Goal: Transaction & Acquisition: Purchase product/service

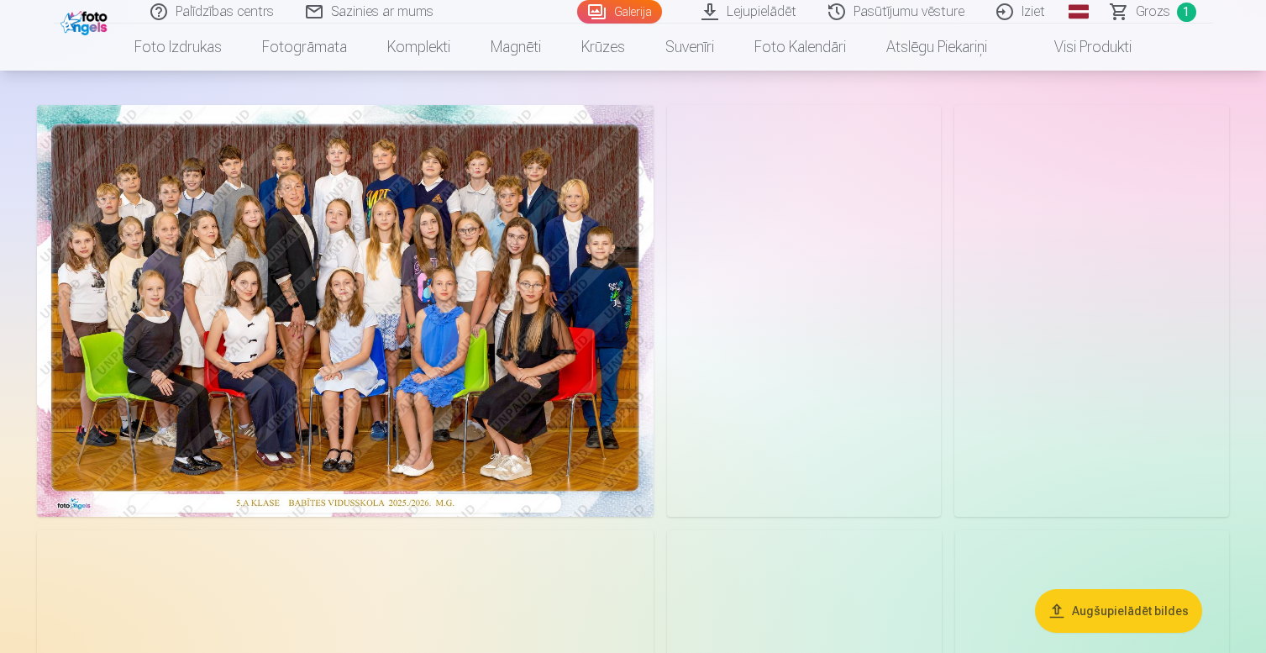
scroll to position [59, 0]
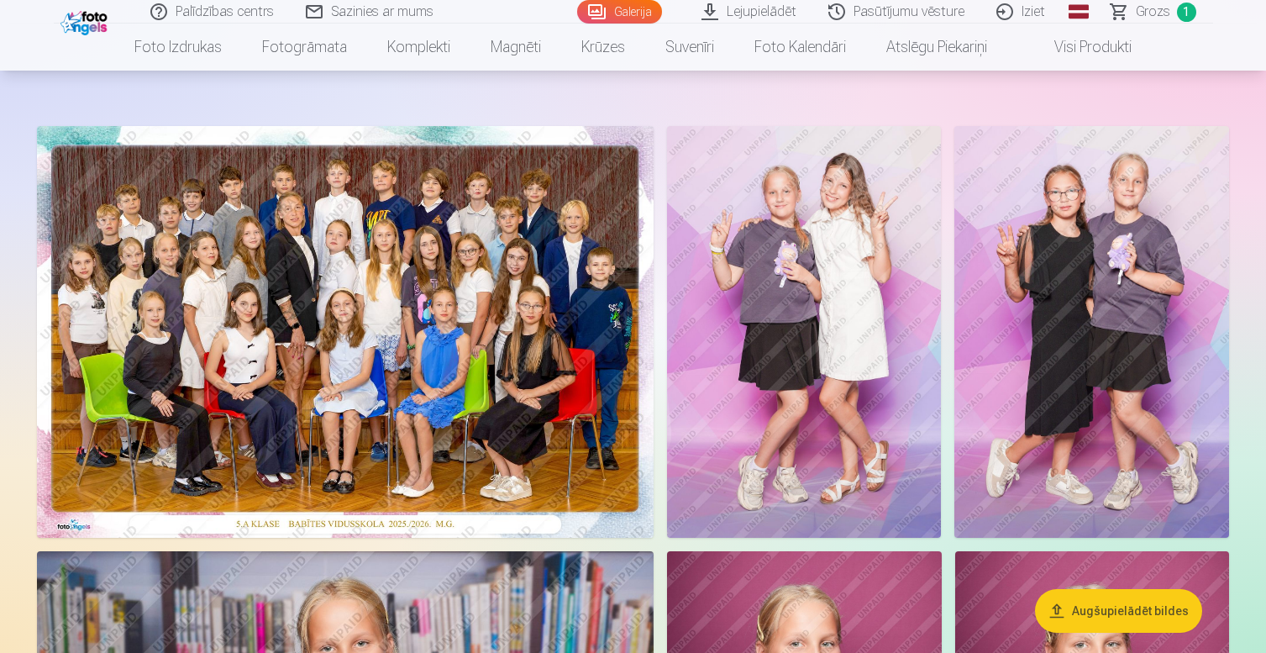
click at [499, 323] on img at bounding box center [345, 332] width 617 height 412
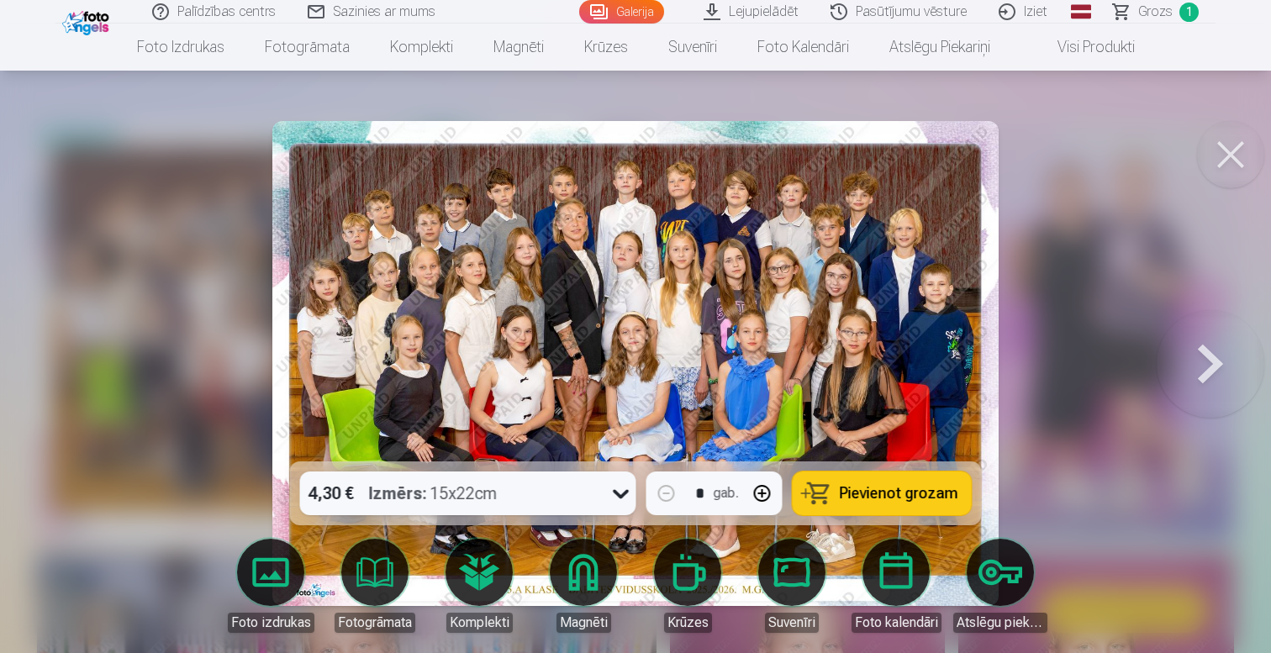
click at [882, 502] on button "Pievienot grozam" at bounding box center [881, 493] width 179 height 44
click at [1243, 157] on button at bounding box center [1230, 154] width 67 height 67
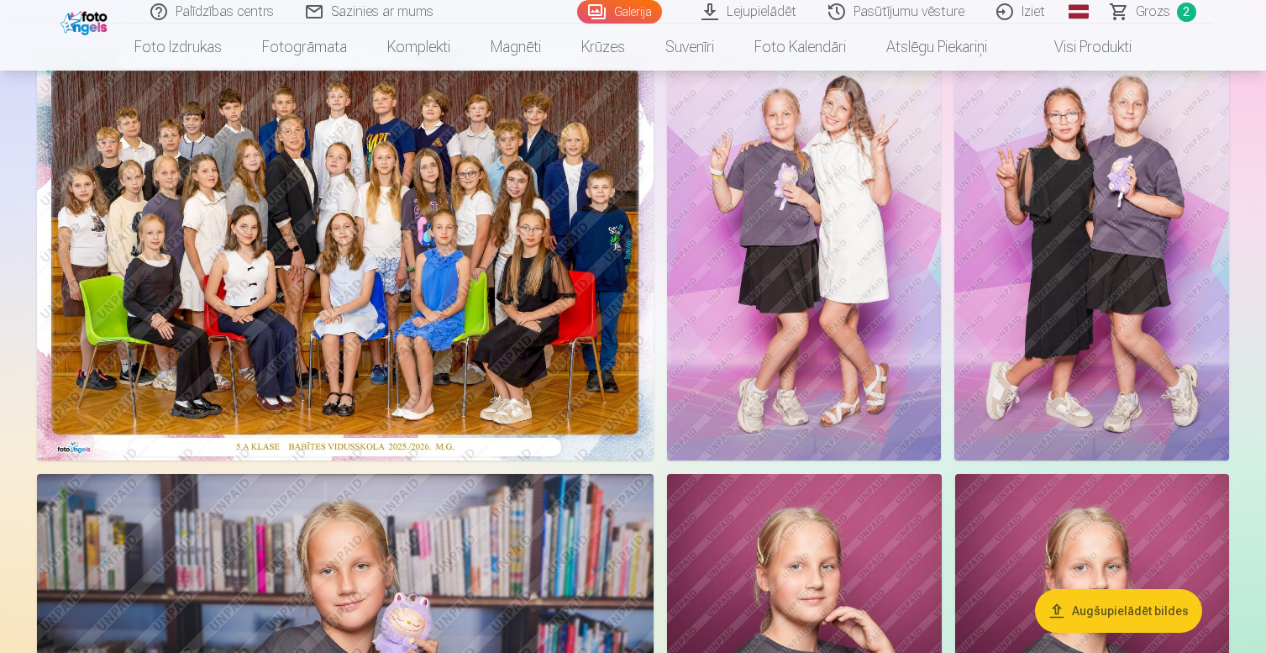
scroll to position [131, 0]
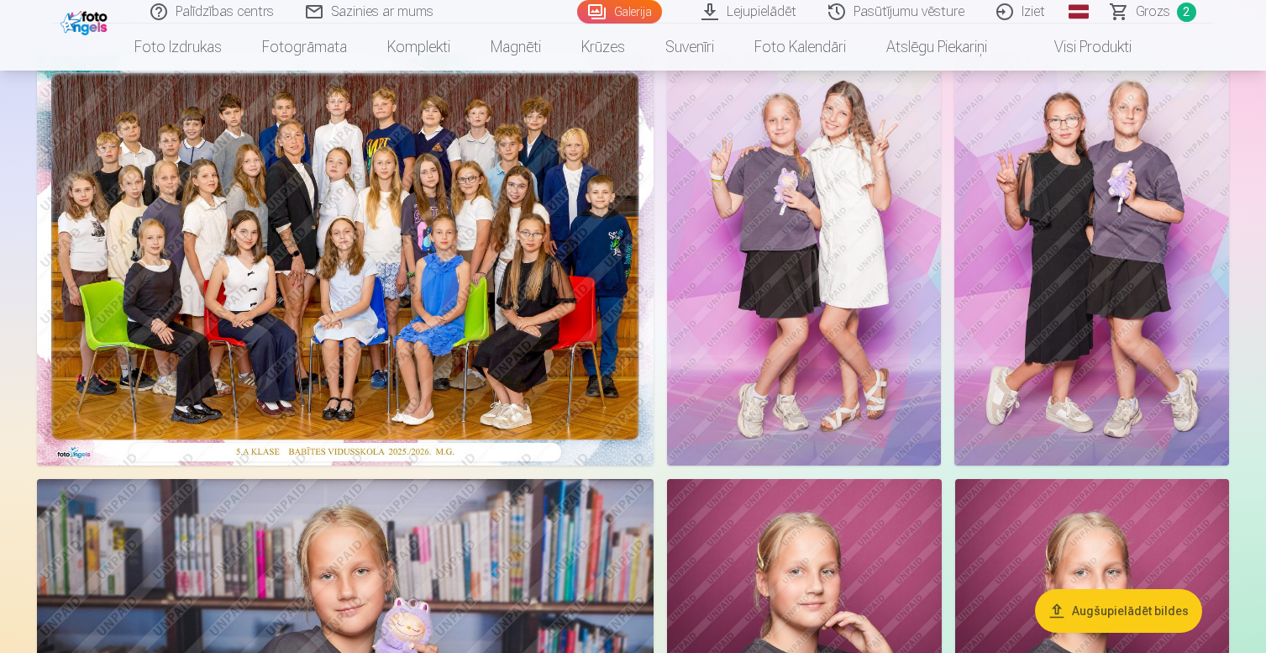
click at [815, 351] on img at bounding box center [804, 260] width 275 height 412
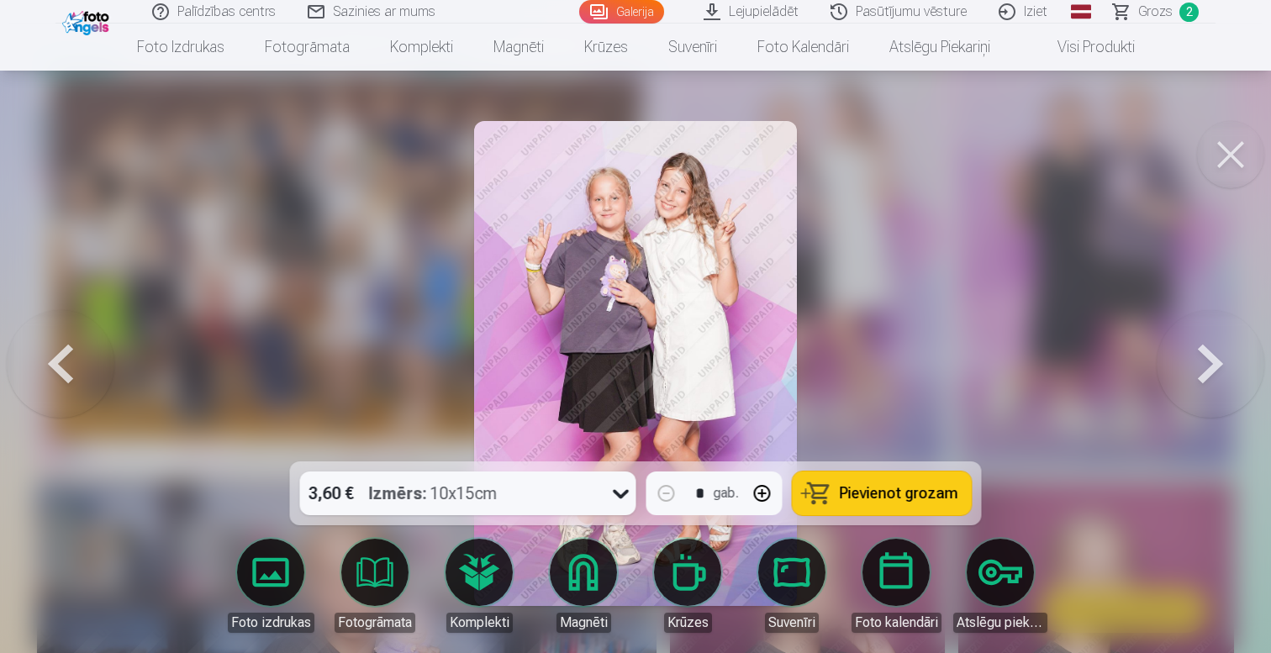
click at [867, 506] on button "Pievienot grozam" at bounding box center [881, 493] width 179 height 44
click at [1240, 157] on button at bounding box center [1230, 154] width 67 height 67
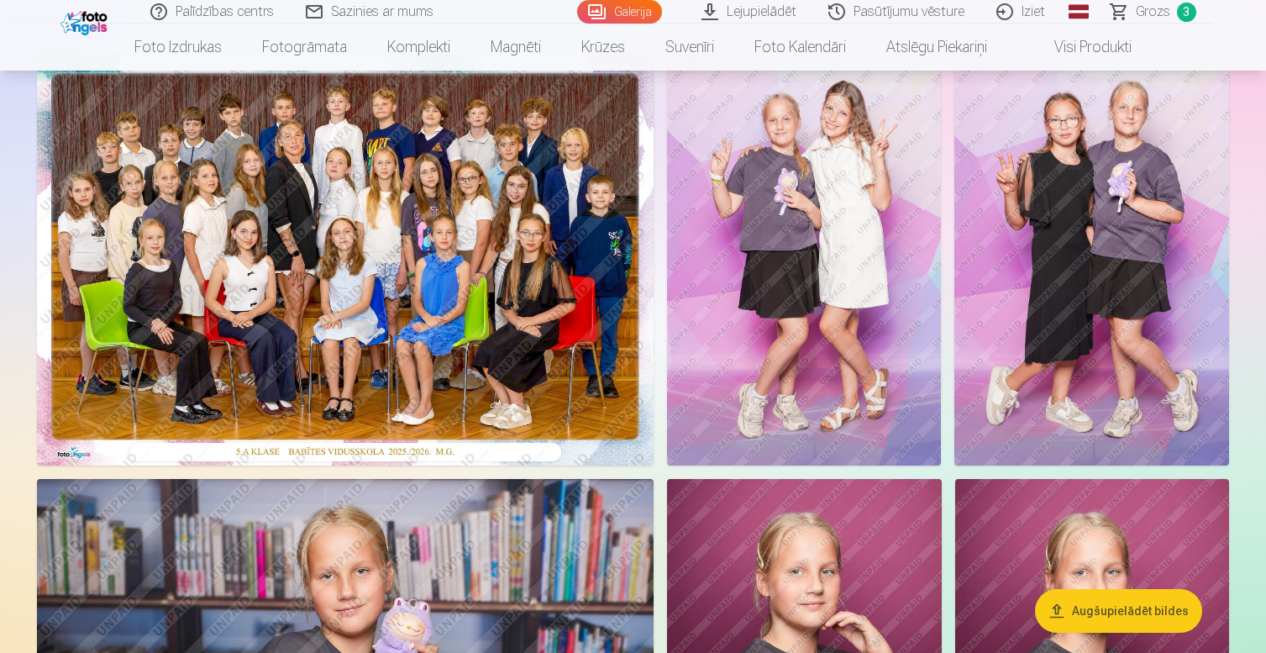
click at [1121, 231] on img at bounding box center [1092, 260] width 275 height 412
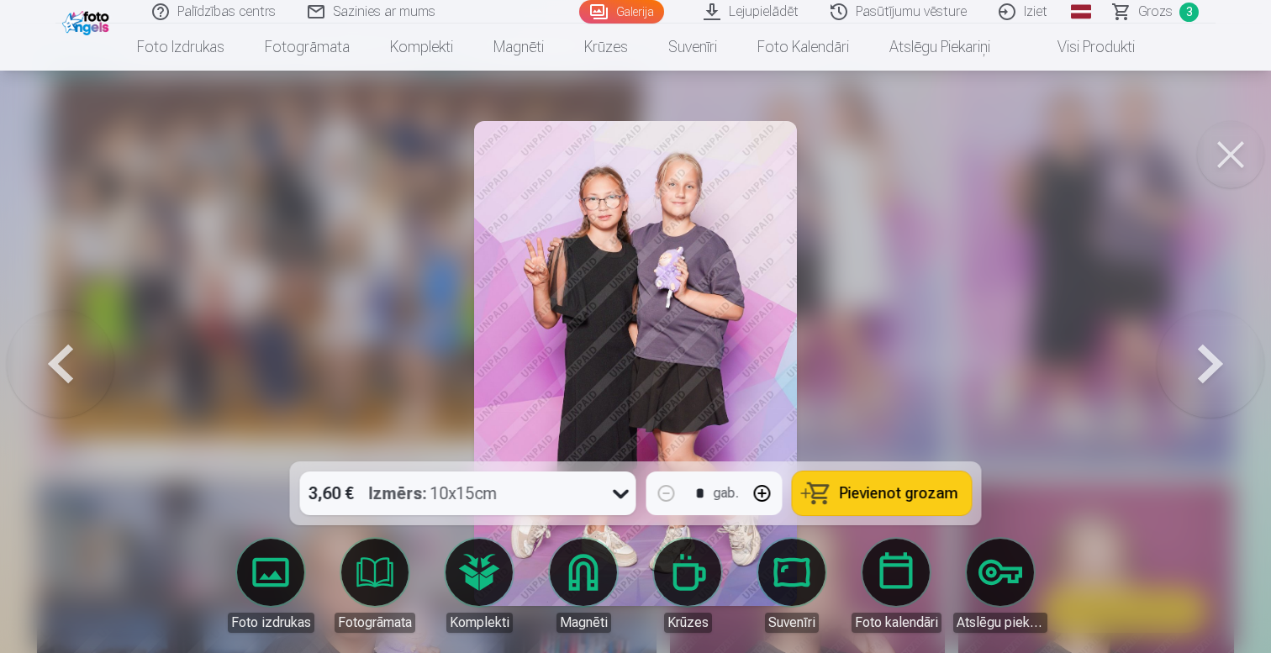
click at [874, 494] on span "Pievienot grozam" at bounding box center [899, 493] width 118 height 15
click at [914, 336] on div at bounding box center [635, 326] width 1271 height 653
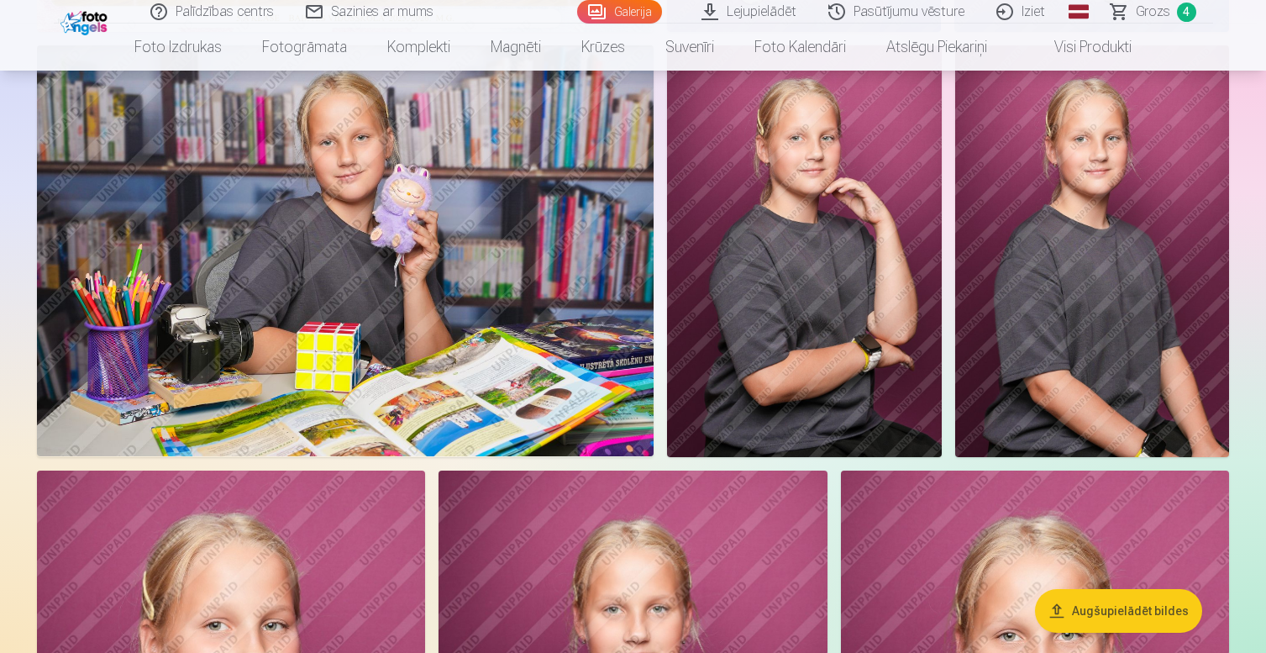
scroll to position [367, 0]
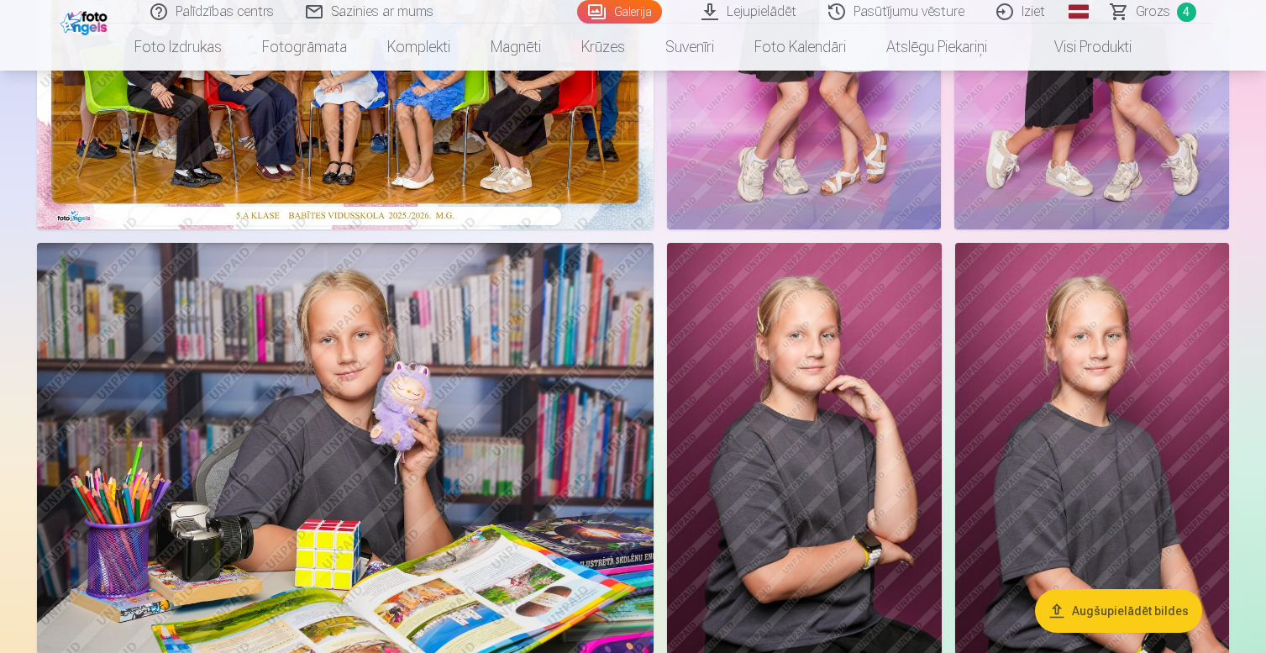
click at [416, 418] on img at bounding box center [345, 448] width 617 height 411
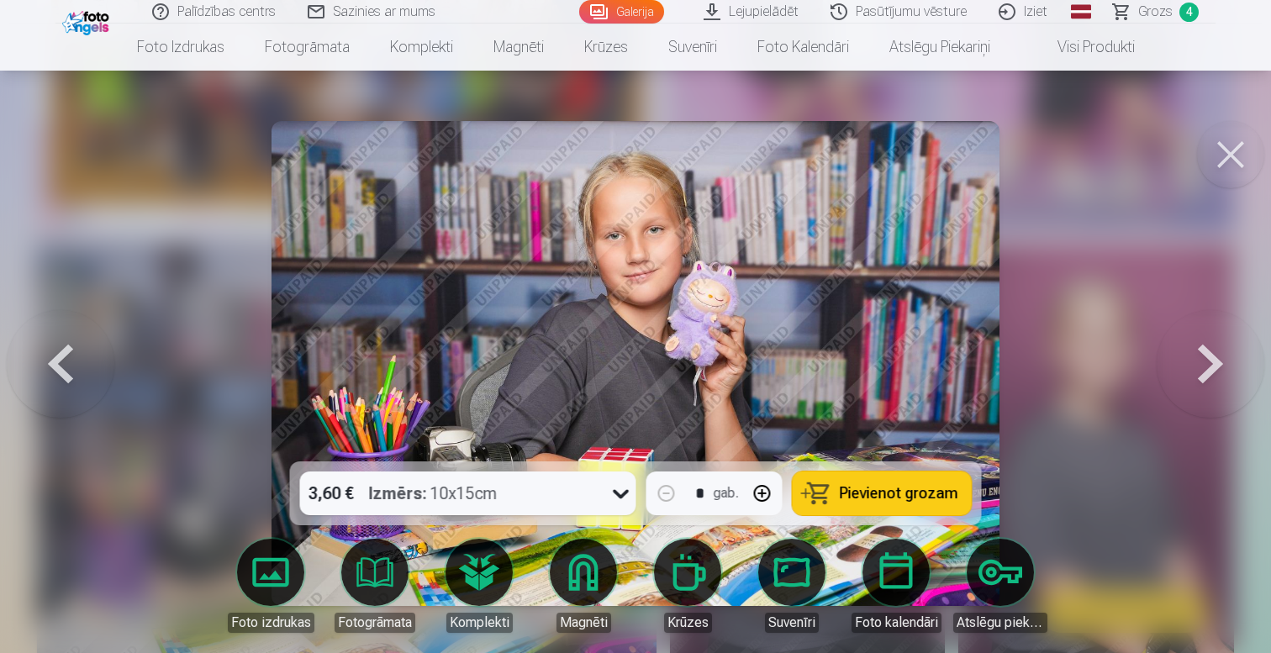
click at [906, 491] on span "Pievienot grozam" at bounding box center [899, 493] width 118 height 15
click at [1213, 150] on button at bounding box center [1230, 154] width 67 height 67
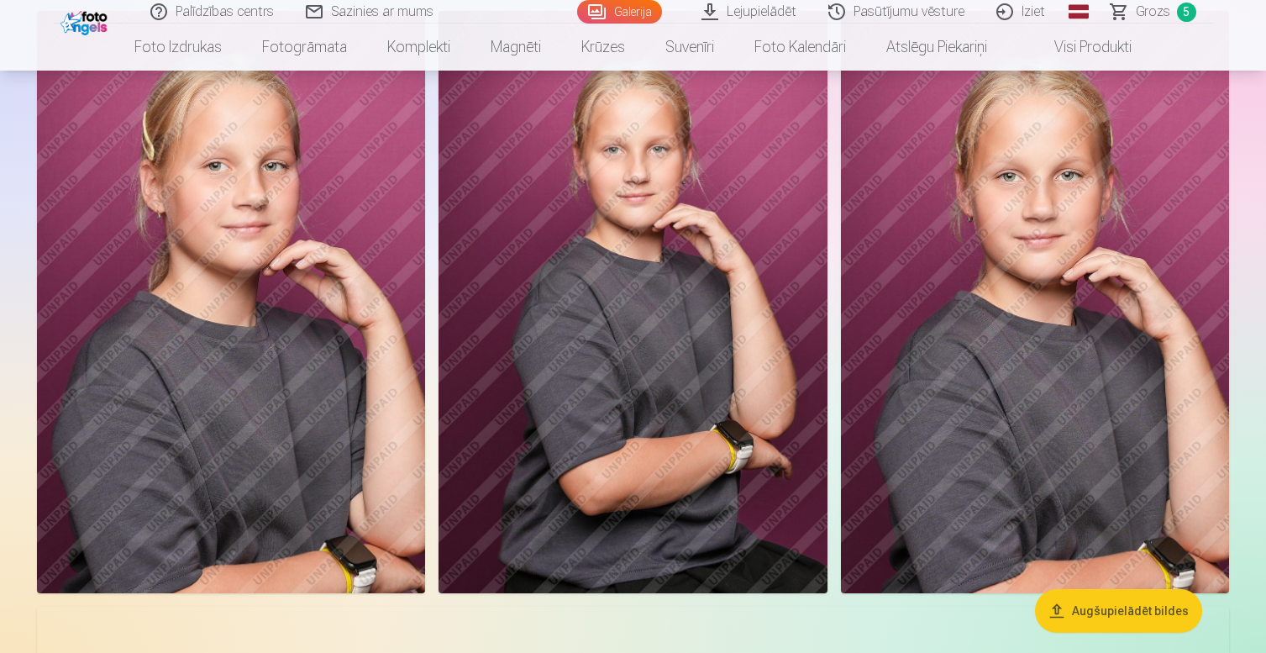
scroll to position [1025, 0]
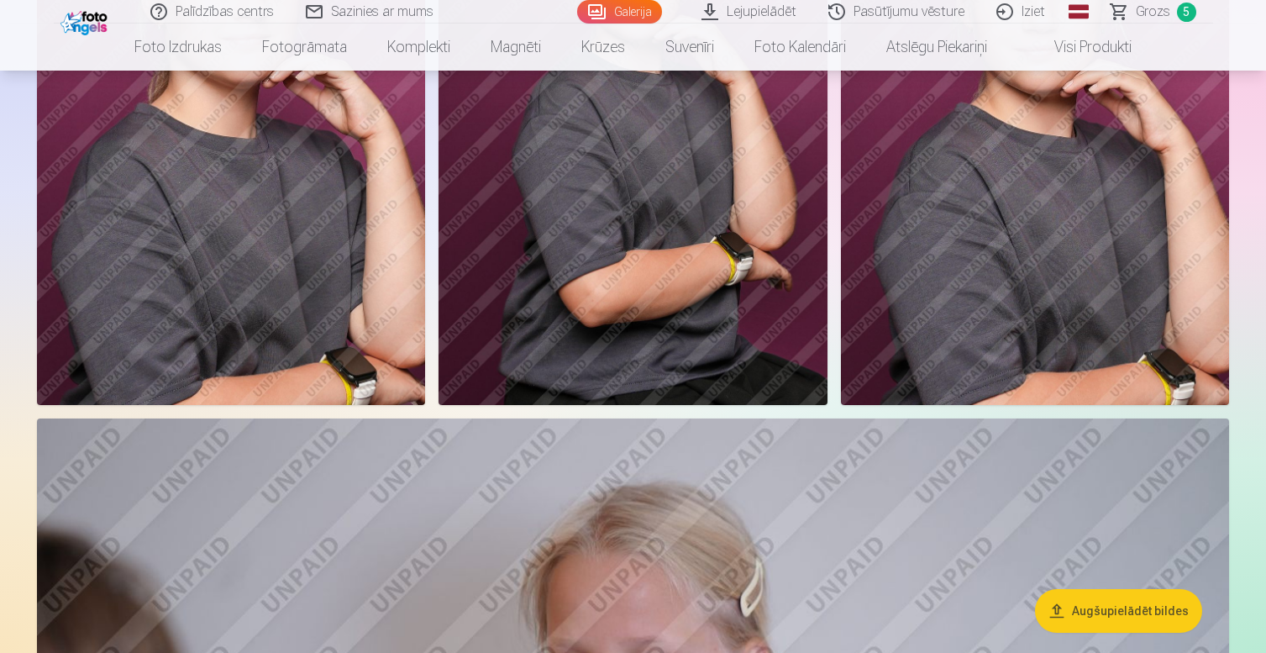
click at [696, 134] on img at bounding box center [633, 114] width 388 height 583
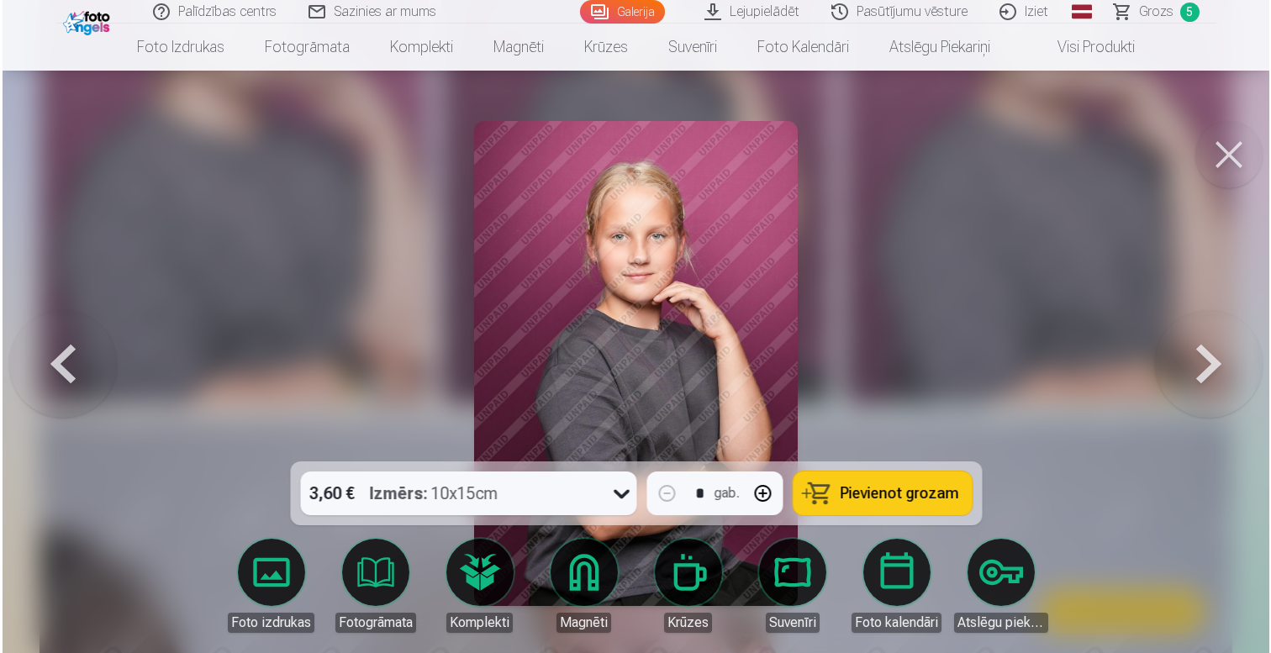
scroll to position [1215, 0]
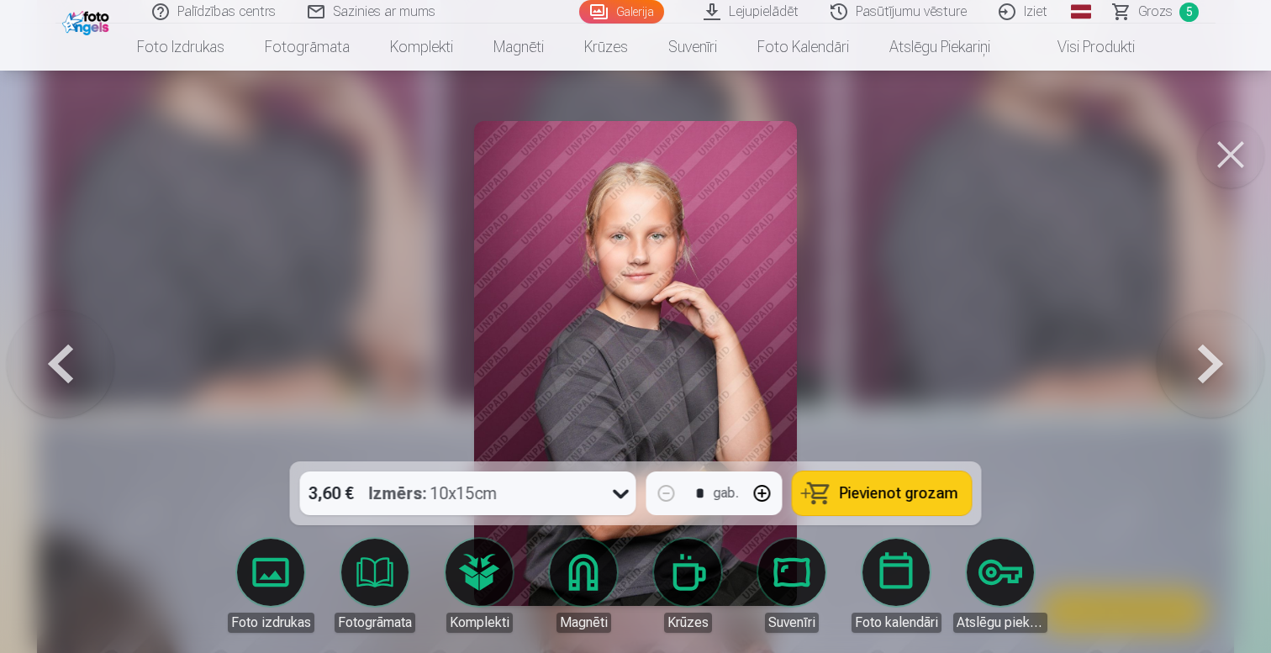
click at [885, 503] on button "Pievienot grozam" at bounding box center [881, 493] width 179 height 44
click at [1250, 161] on button at bounding box center [1230, 154] width 67 height 67
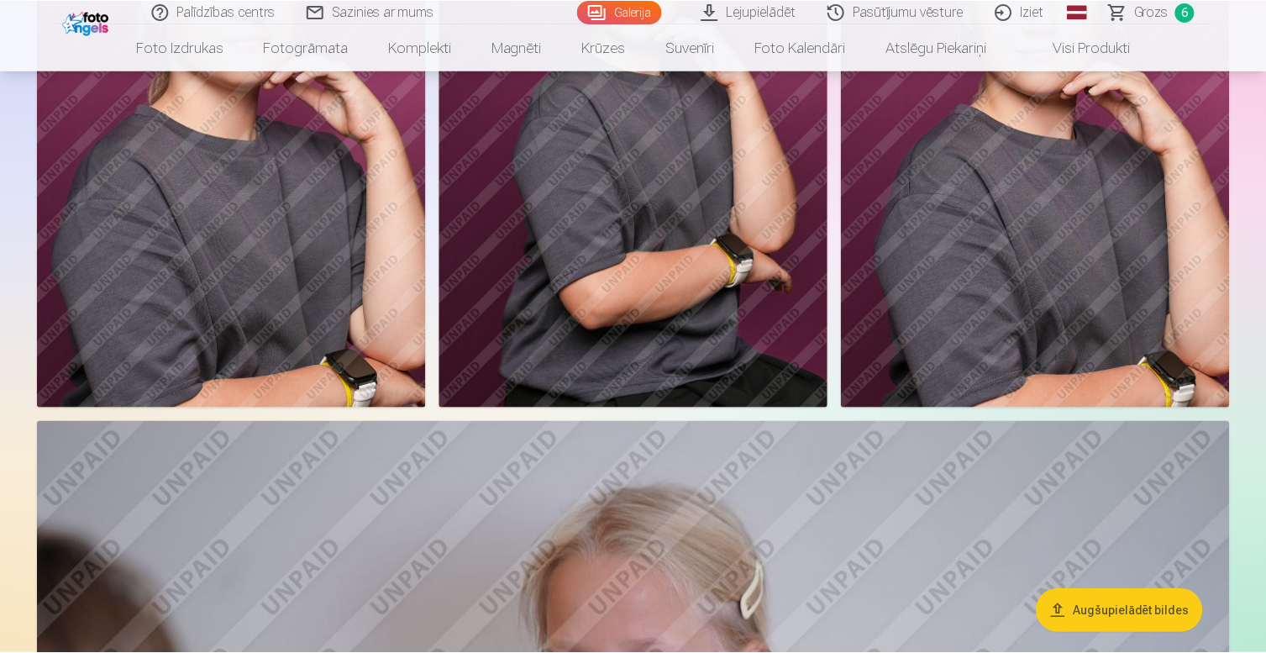
scroll to position [1213, 0]
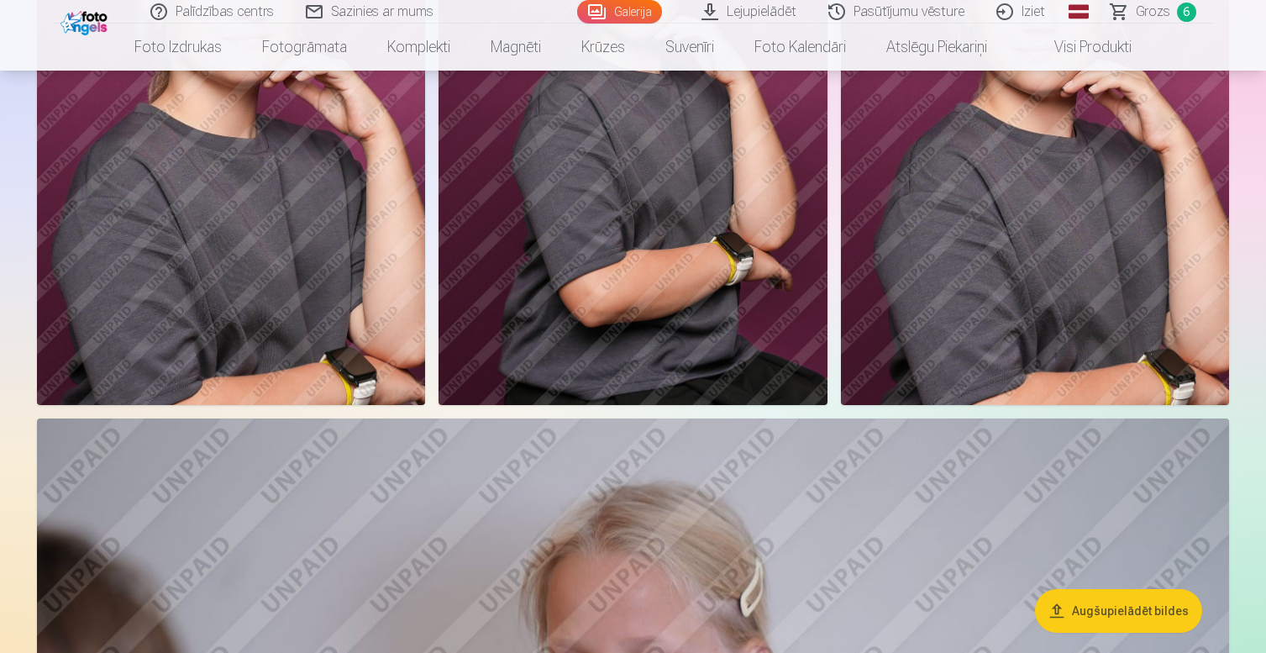
click at [1149, 15] on span "Grozs" at bounding box center [1153, 12] width 34 height 20
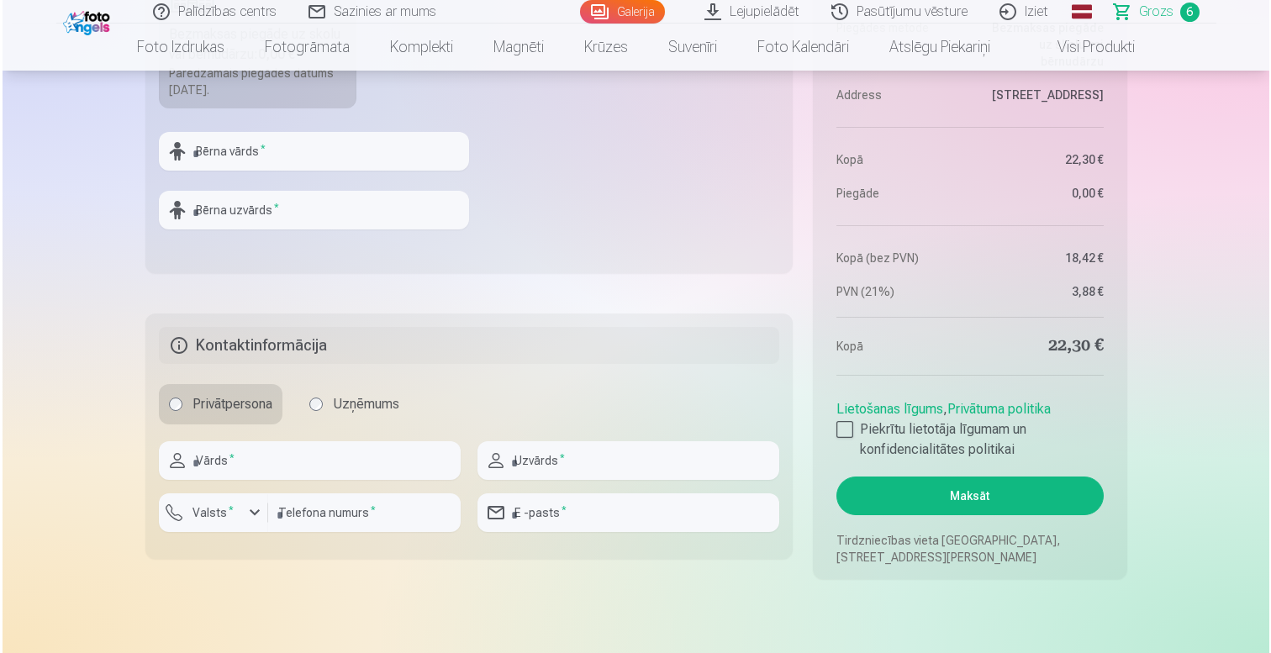
scroll to position [1549, 0]
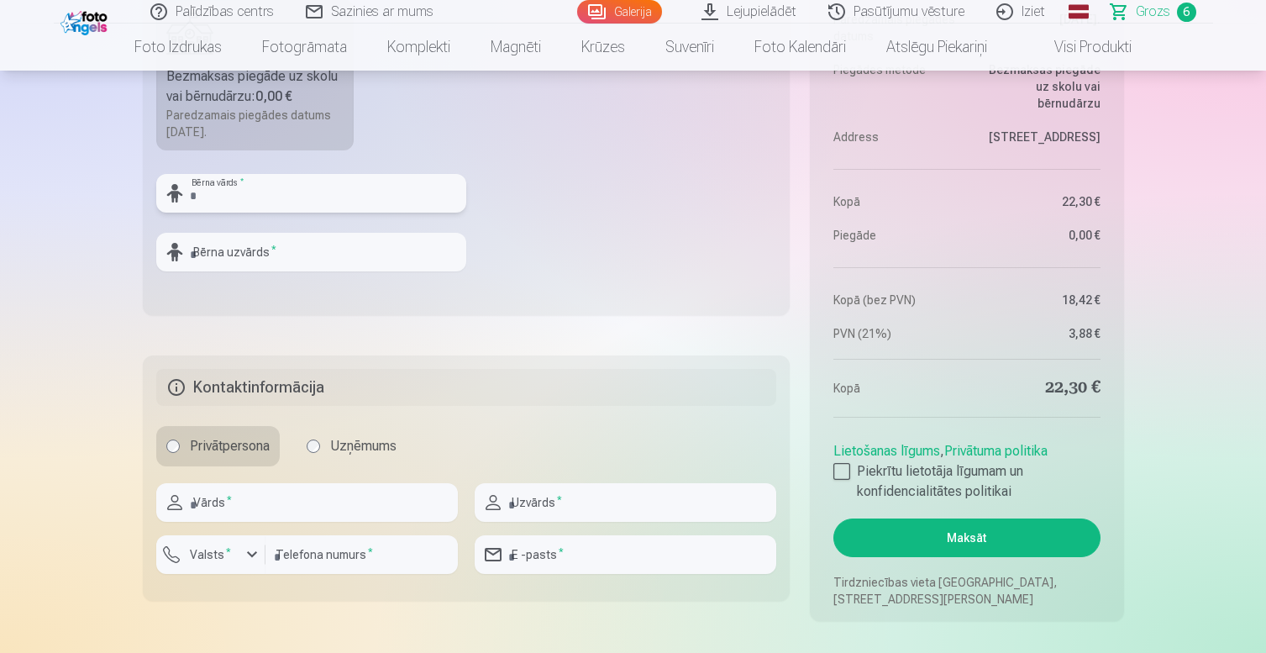
click at [226, 210] on input "text" at bounding box center [311, 193] width 310 height 39
type input "*******"
type input "******"
type input "****"
click at [538, 497] on input "text" at bounding box center [626, 502] width 302 height 39
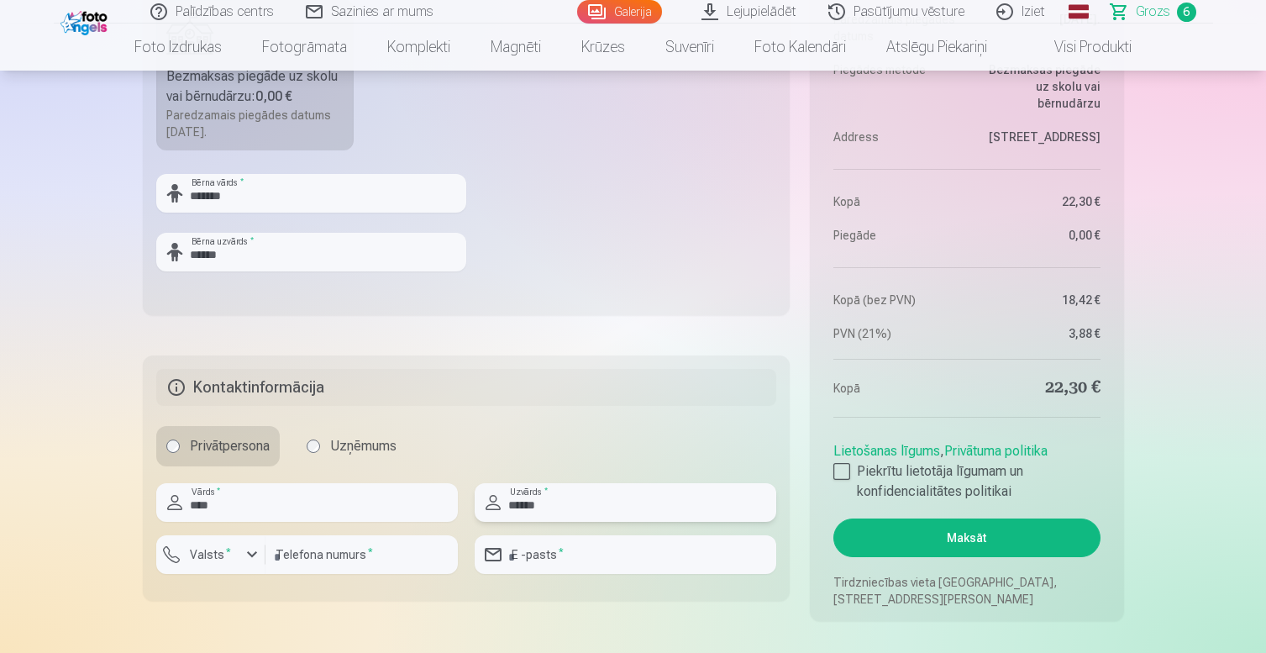
type input "******"
click at [372, 549] on input "number" at bounding box center [362, 554] width 192 height 39
click at [236, 566] on button "Valsts *" at bounding box center [210, 554] width 109 height 39
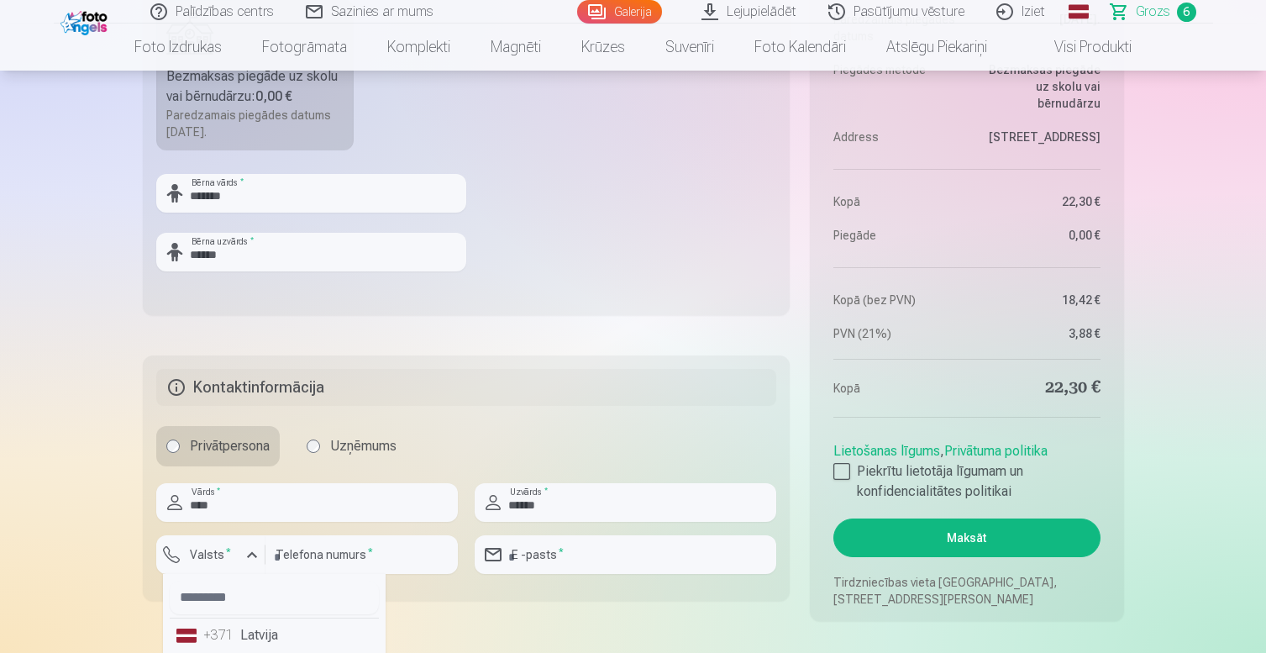
click at [234, 630] on div "+371" at bounding box center [220, 635] width 34 height 20
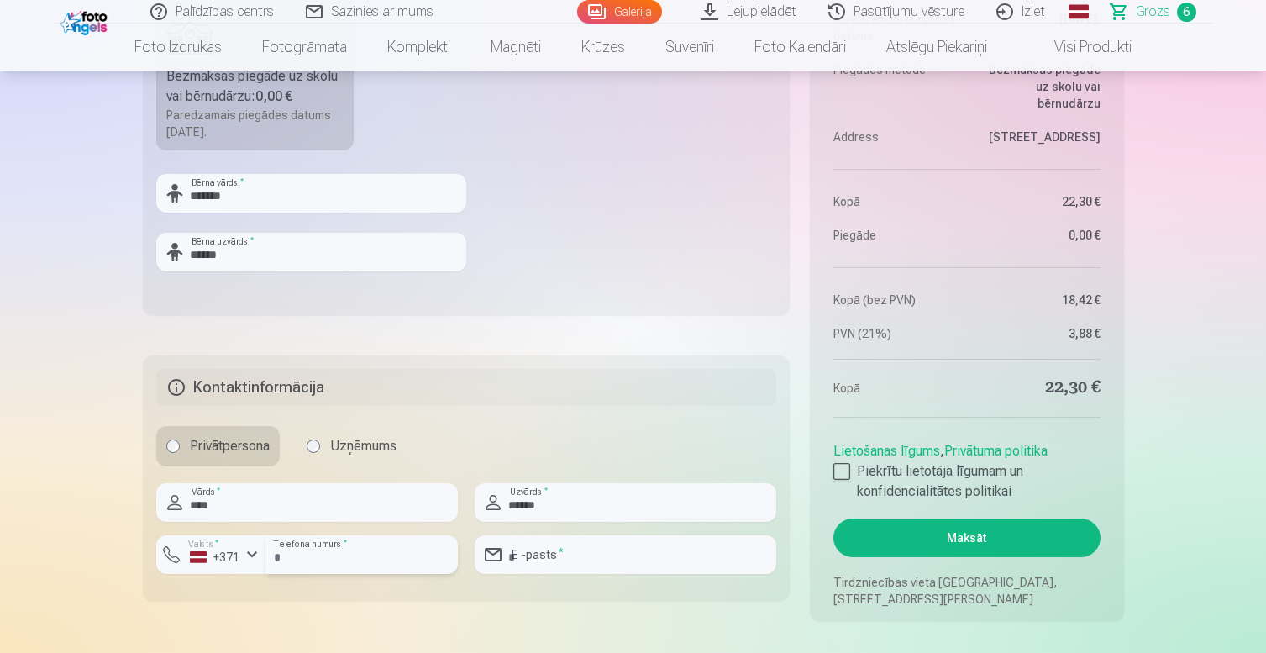
click at [342, 564] on input "number" at bounding box center [362, 554] width 192 height 39
type input "********"
click at [613, 561] on input "email" at bounding box center [626, 554] width 302 height 39
type input "**********"
click at [842, 466] on div at bounding box center [842, 471] width 17 height 17
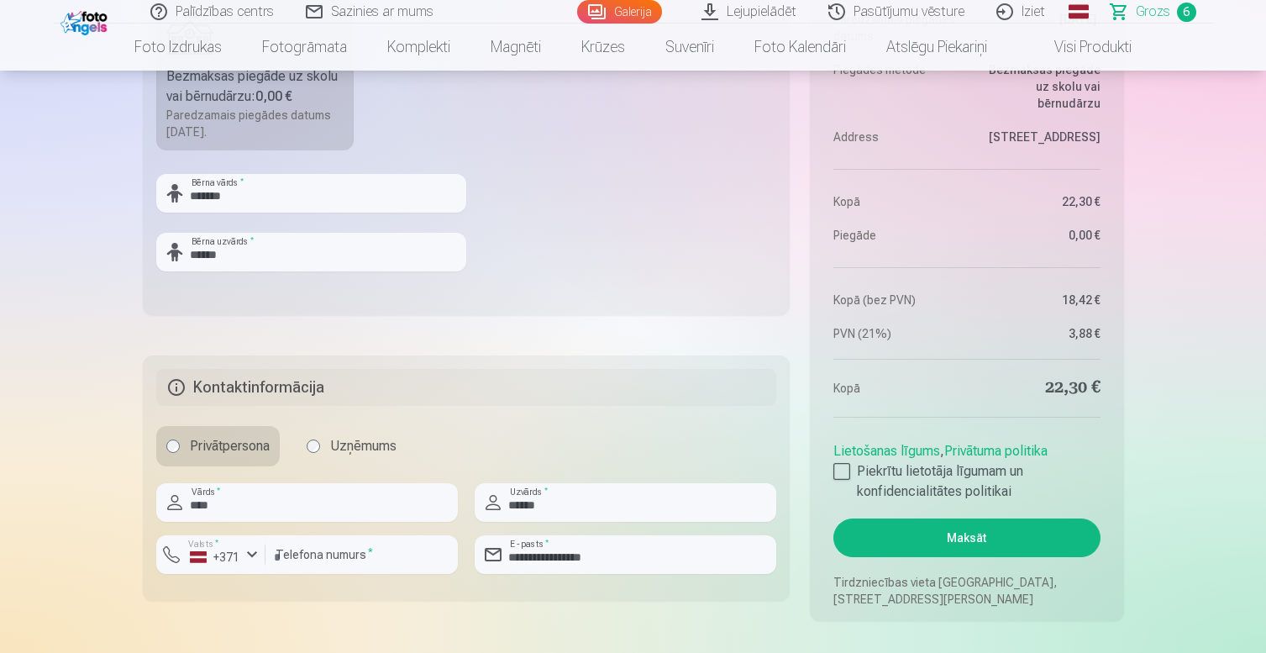
click at [914, 547] on button "Maksāt" at bounding box center [967, 537] width 266 height 39
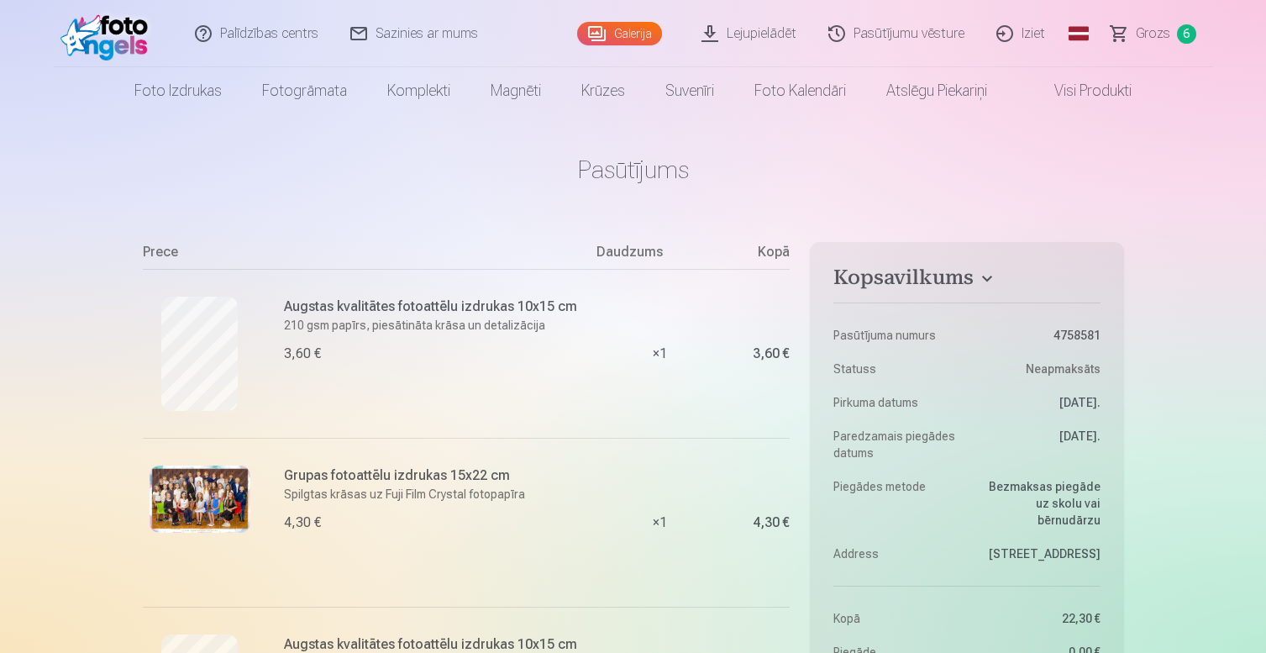
click at [435, 36] on link "Sazinies ar mums" at bounding box center [415, 33] width 160 height 67
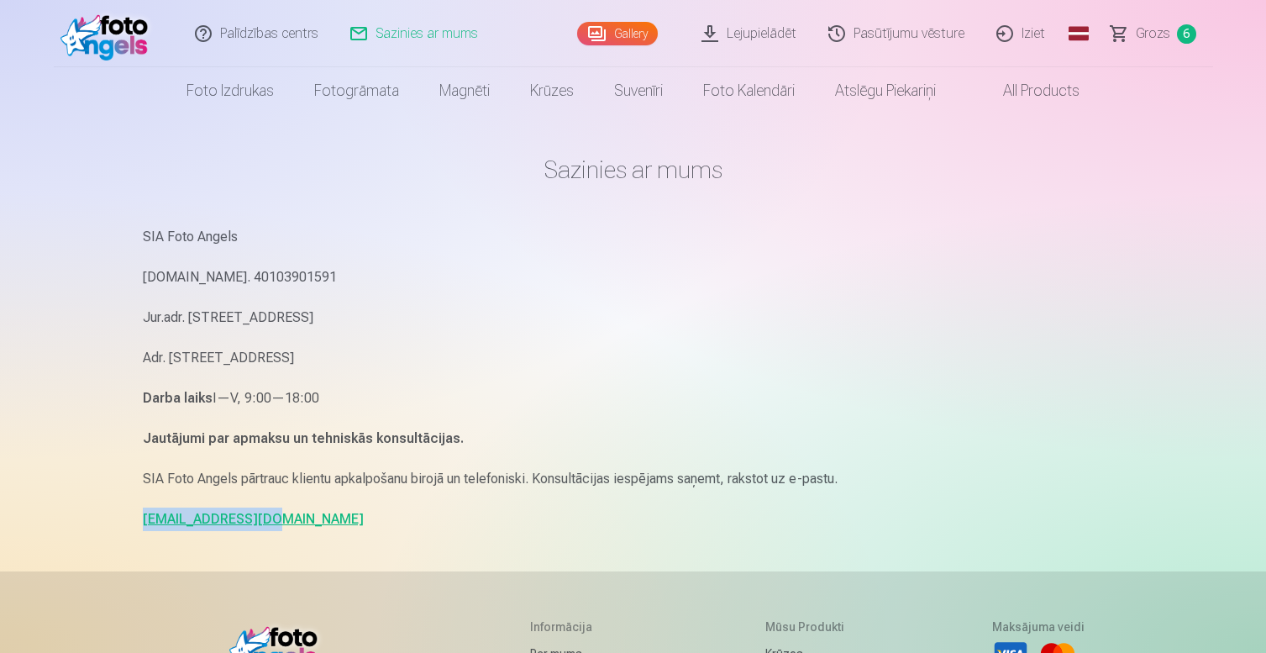
drag, startPoint x: 268, startPoint y: 524, endPoint x: 139, endPoint y: 520, distance: 128.6
click at [139, 520] on div "Sazinies ar mums SIA Foto Angels Reg.Nr. 40103901591 Jur.adr. Rīga, Dzelzavas i…" at bounding box center [633, 517] width 1008 height 1034
copy link "info@fotoangels.lv"
click at [1144, 39] on span "Grozs" at bounding box center [1153, 34] width 34 height 20
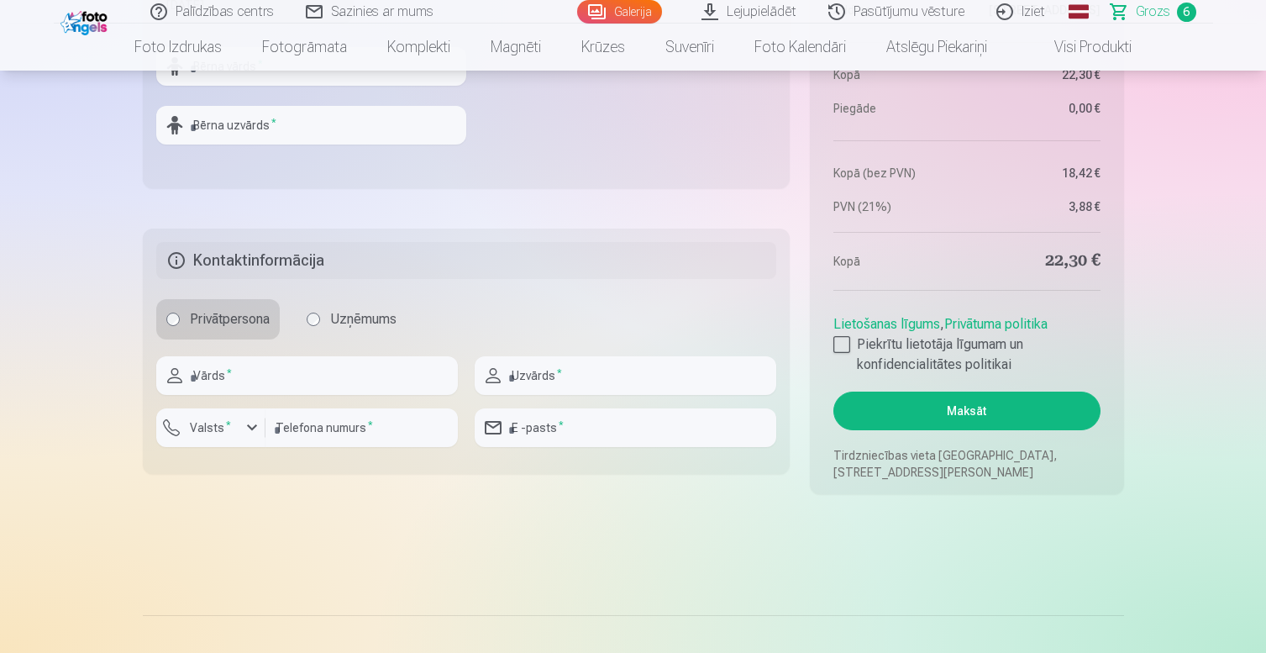
scroll to position [1734, 0]
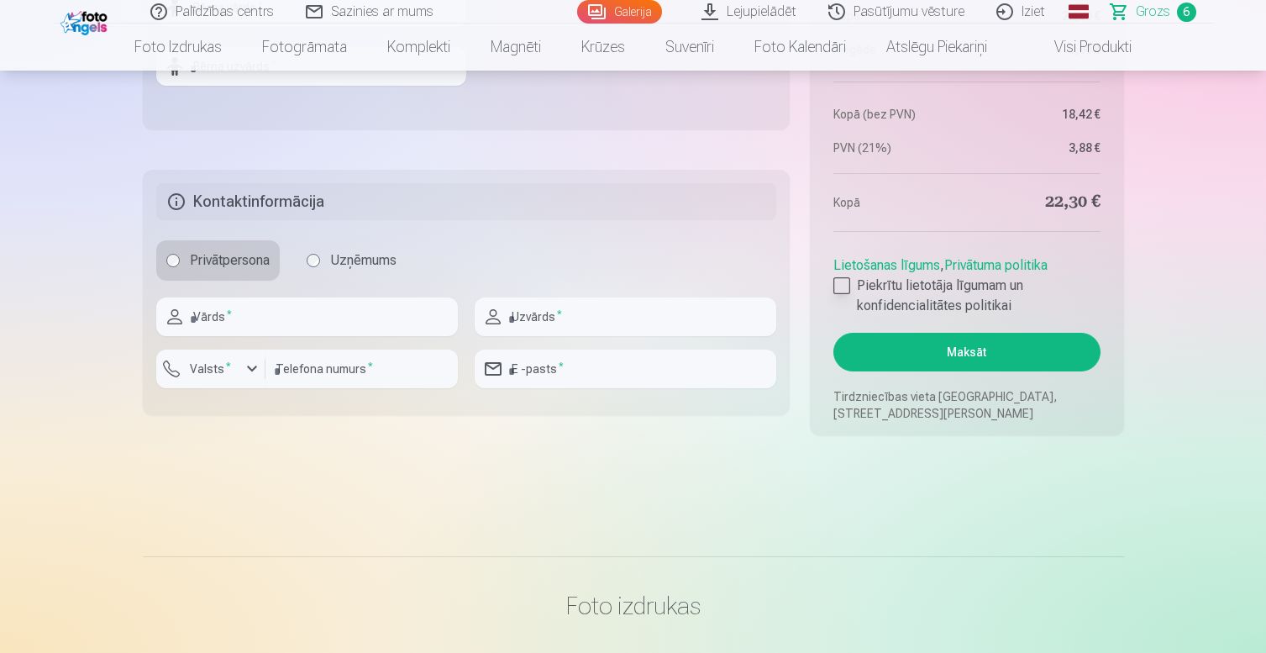
click at [845, 287] on div at bounding box center [842, 285] width 17 height 17
click at [922, 355] on button "Maksāt" at bounding box center [967, 352] width 266 height 39
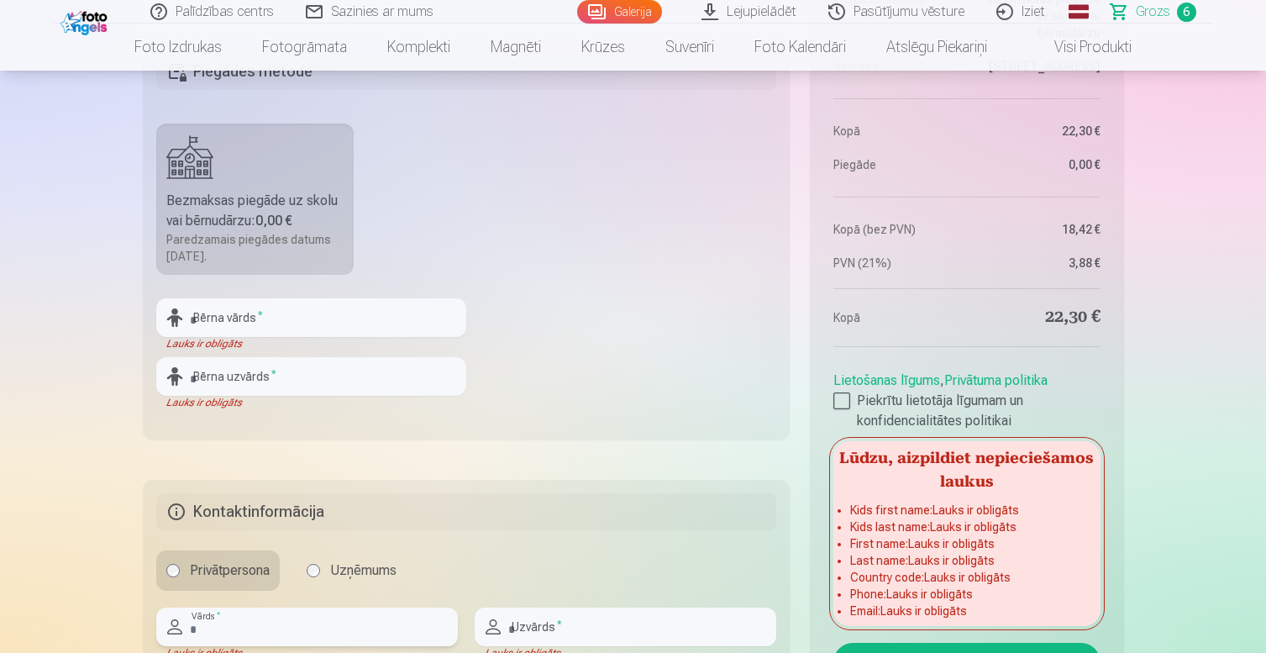
scroll to position [1416, 0]
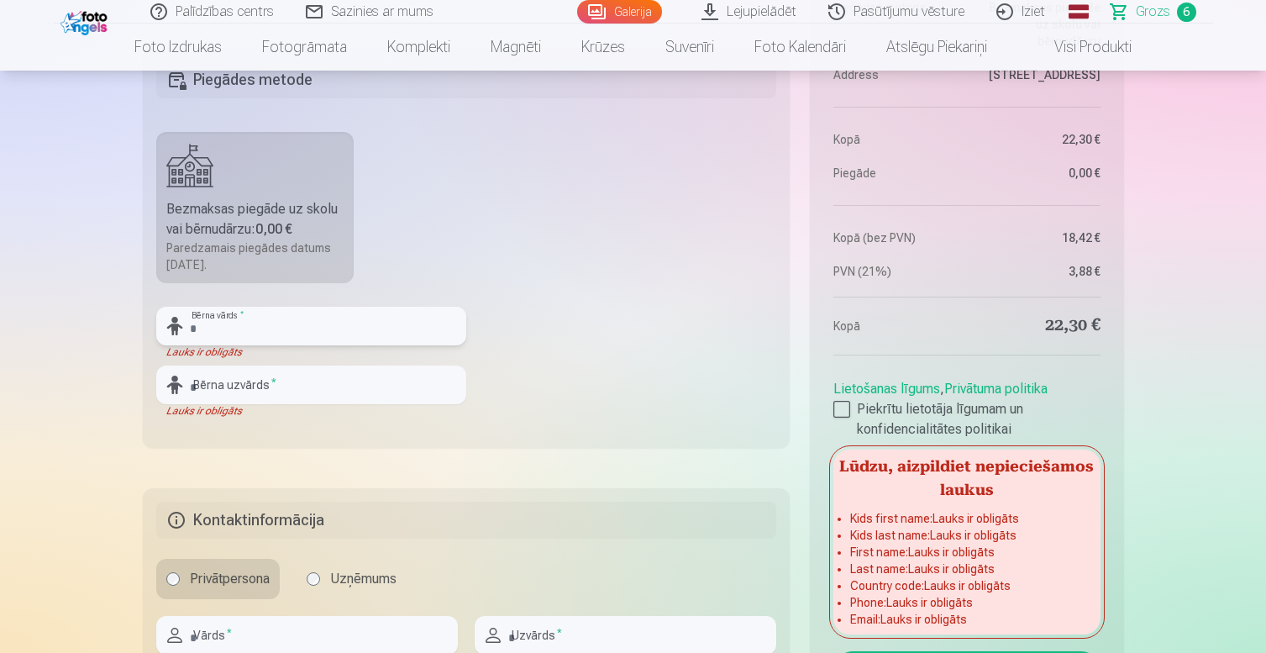
click at [312, 338] on input "text" at bounding box center [311, 326] width 310 height 39
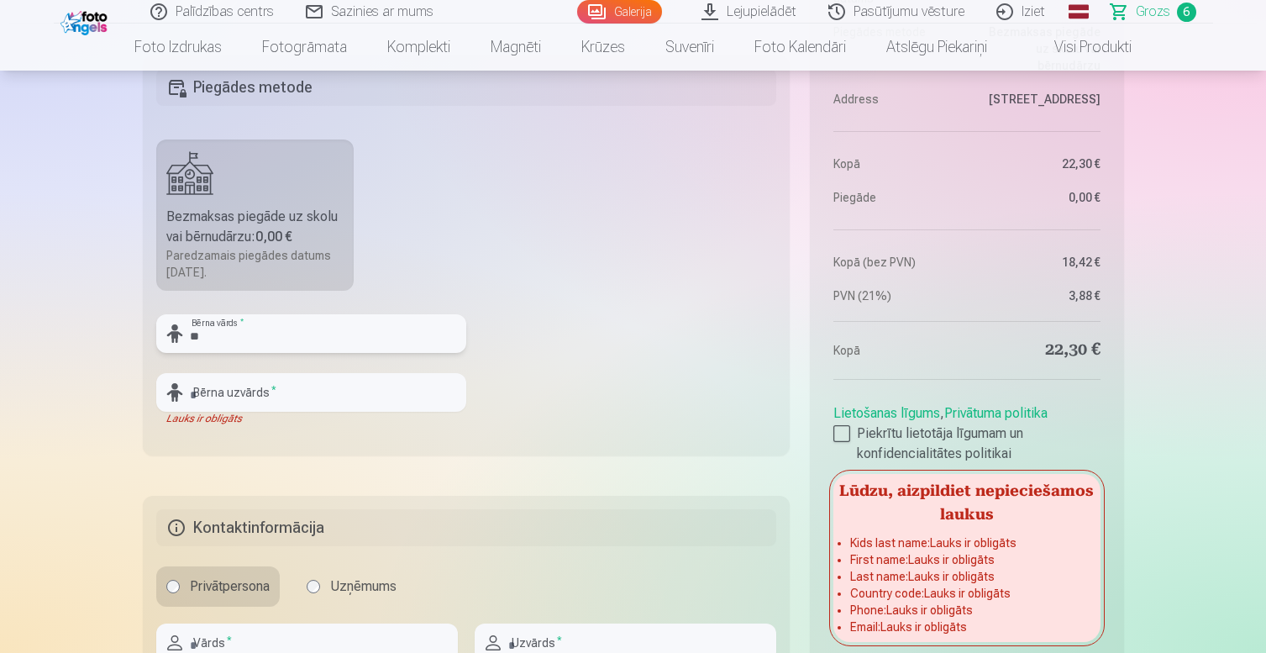
scroll to position [1409, 0]
type input "*******"
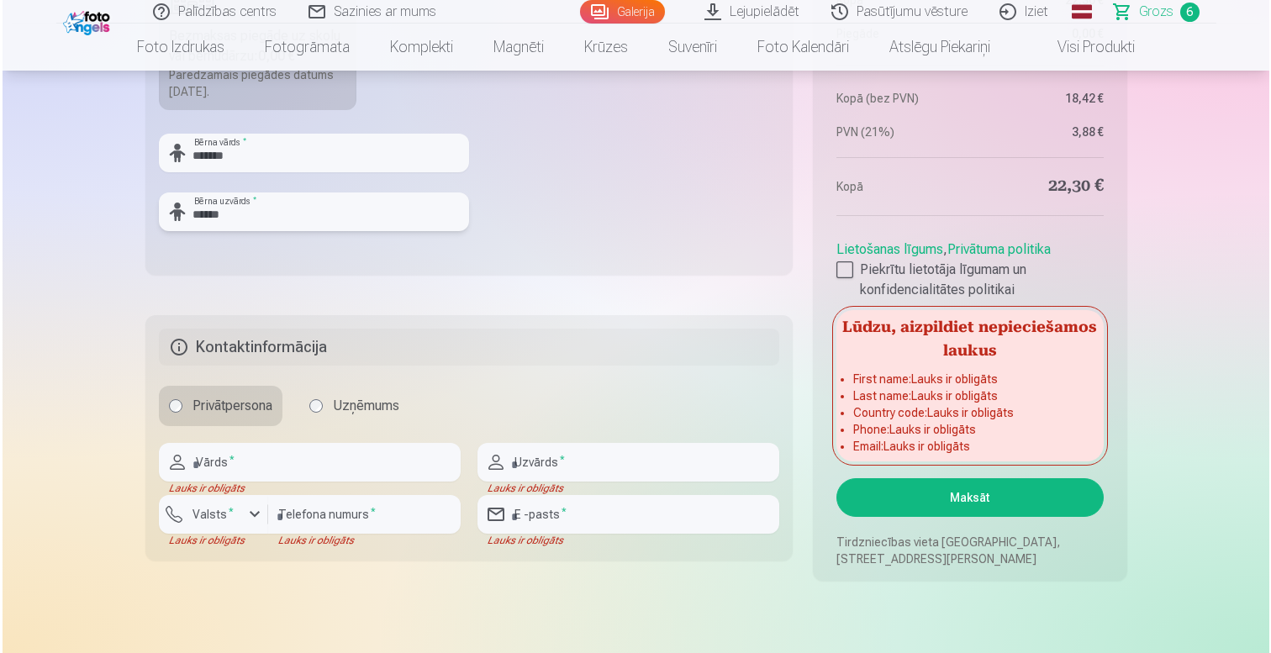
scroll to position [1613, 0]
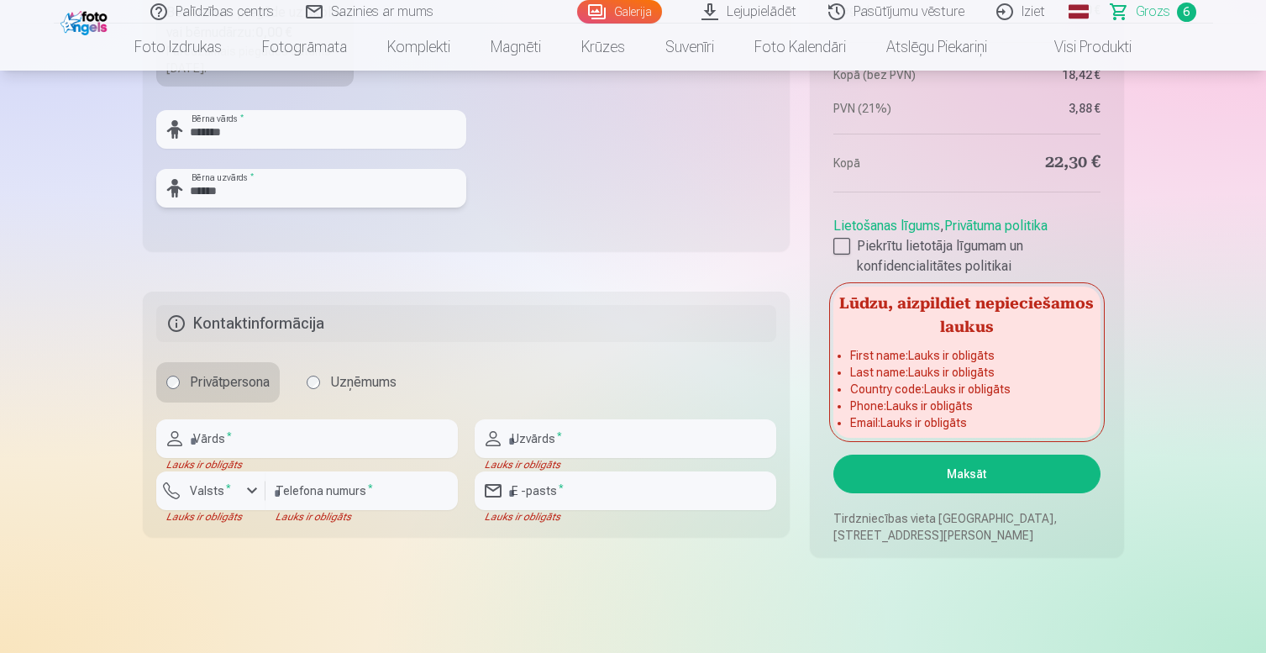
type input "******"
click at [279, 446] on input "text" at bounding box center [307, 438] width 302 height 39
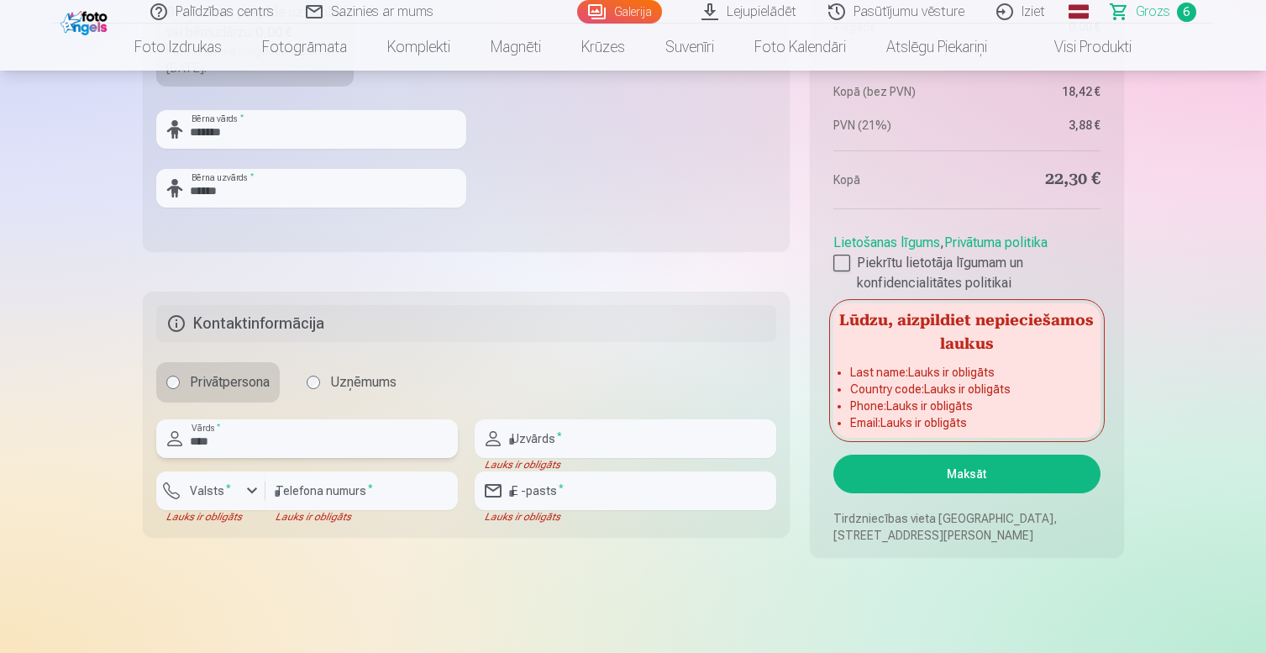
type input "****"
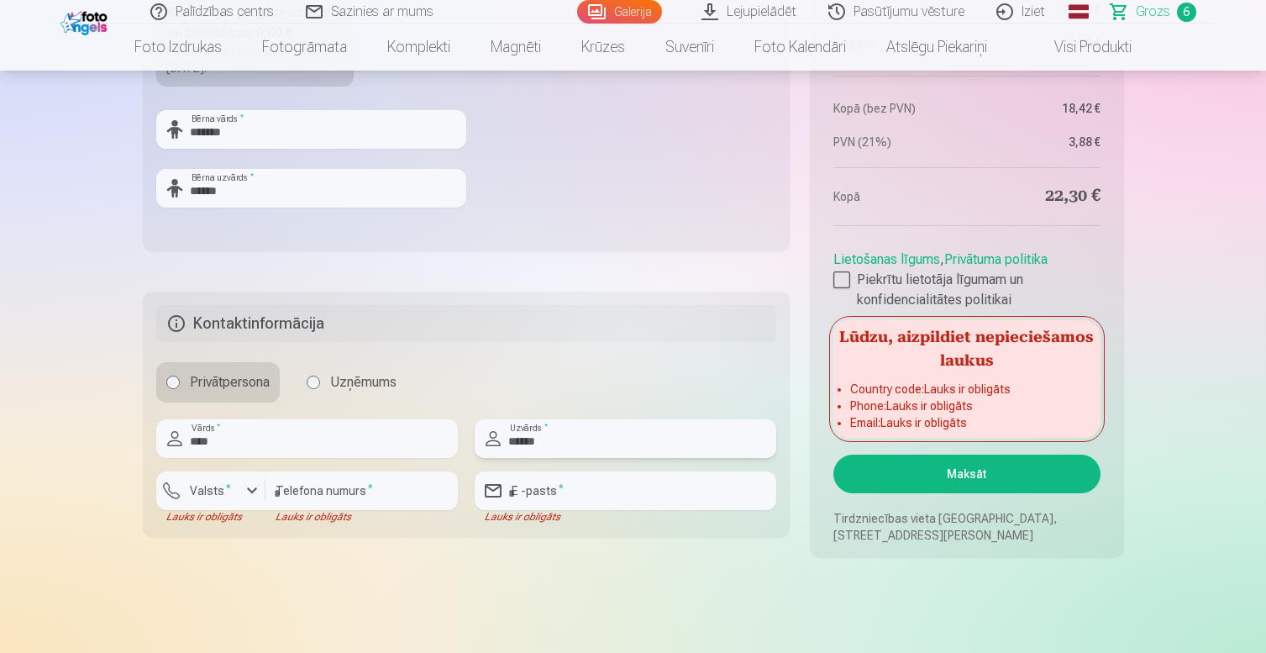
type input "******"
click at [242, 483] on div "button" at bounding box center [252, 491] width 20 height 20
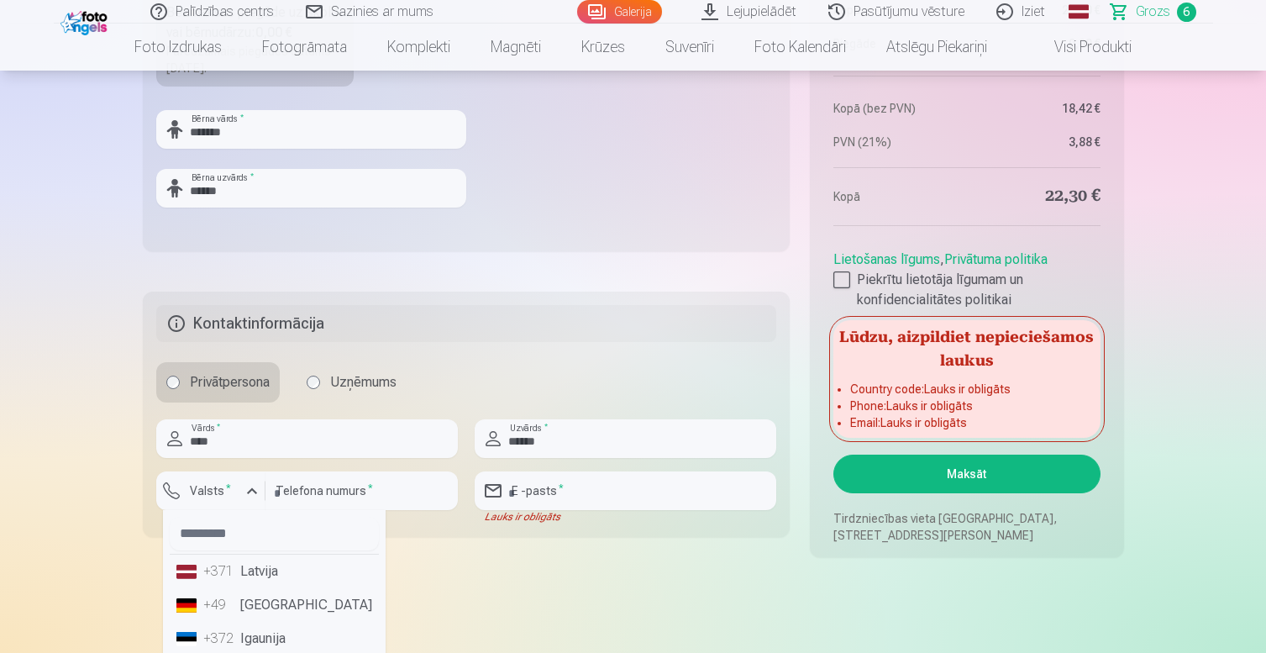
click at [234, 576] on div "+371" at bounding box center [220, 571] width 34 height 20
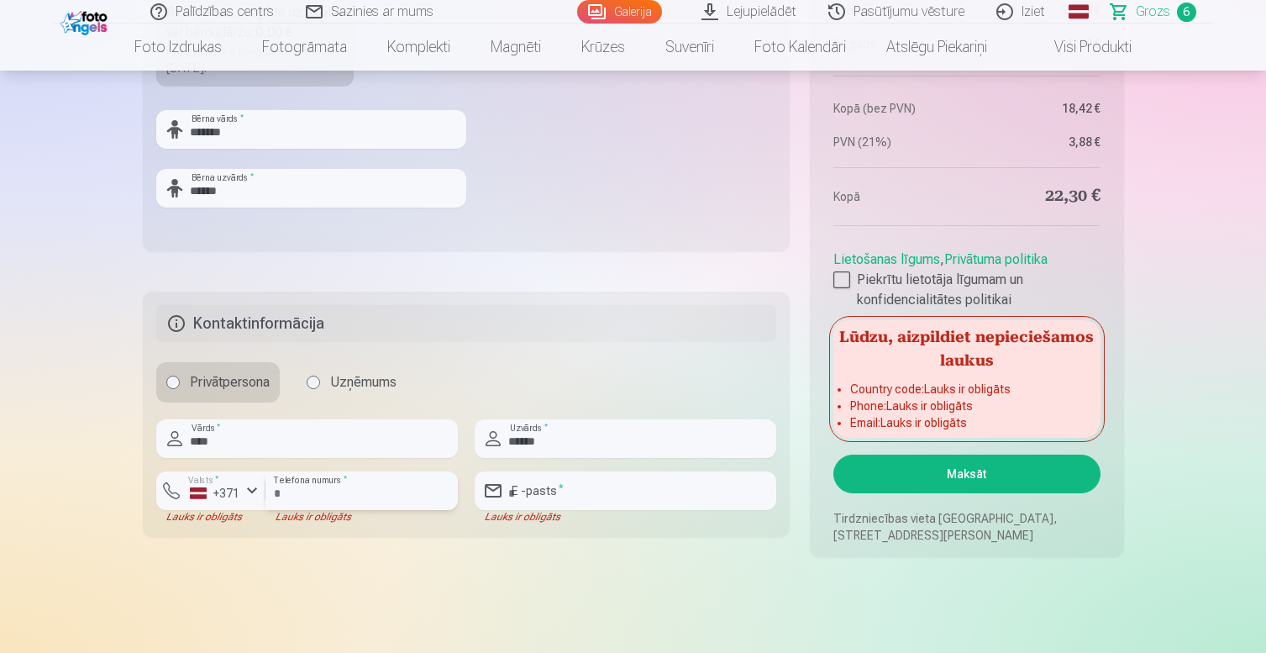
click at [331, 493] on input "number" at bounding box center [362, 490] width 192 height 39
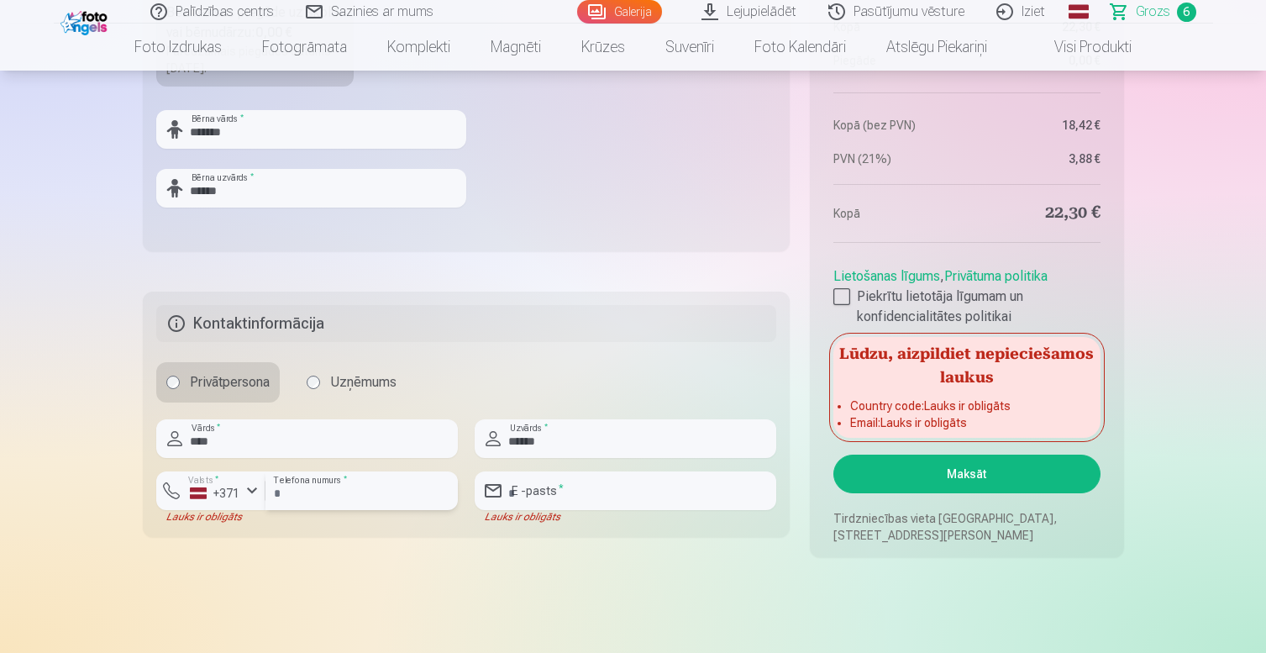
type input "********"
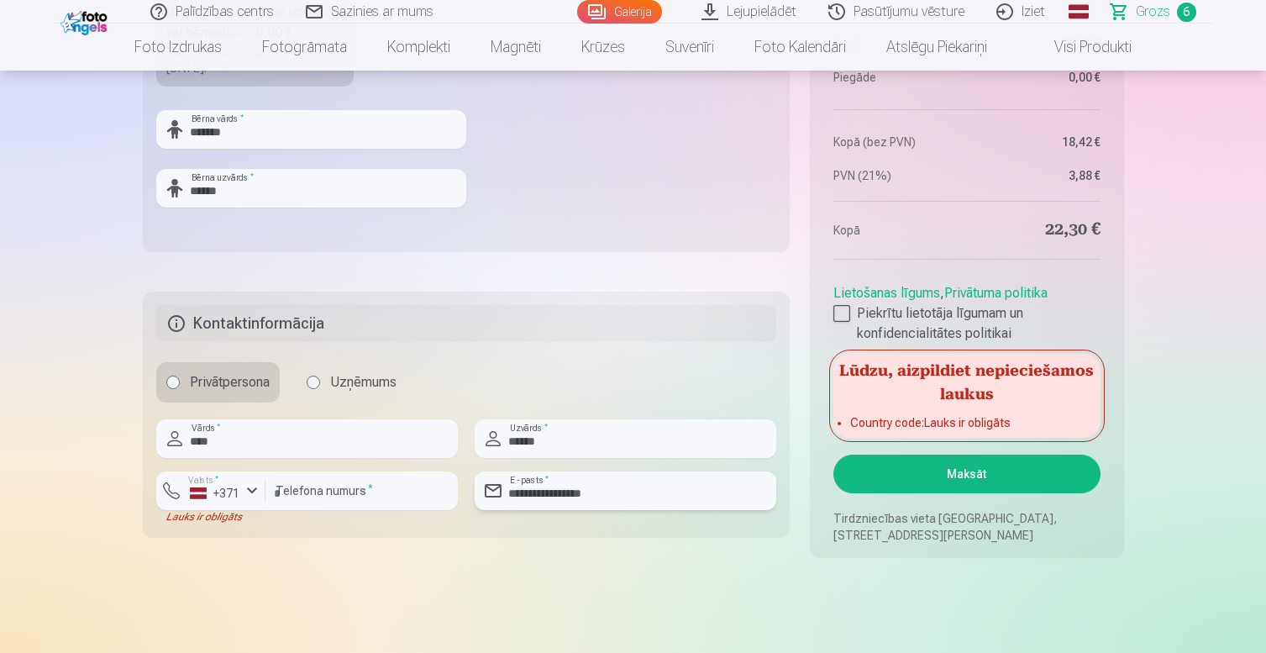
type input "**********"
click at [992, 479] on button "Maksāt" at bounding box center [967, 474] width 266 height 39
